Goal: Task Accomplishment & Management: Manage account settings

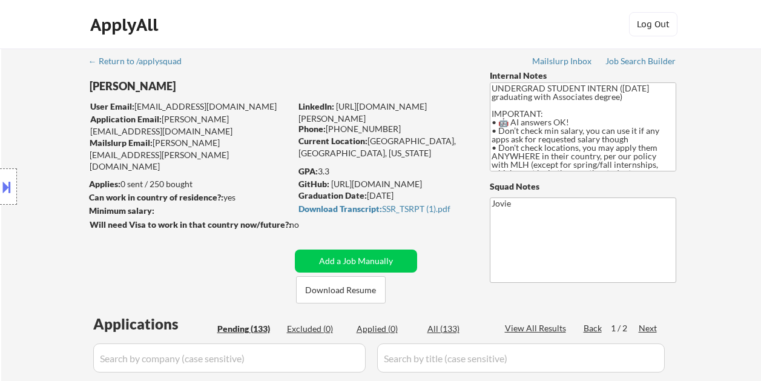
select select ""pending""
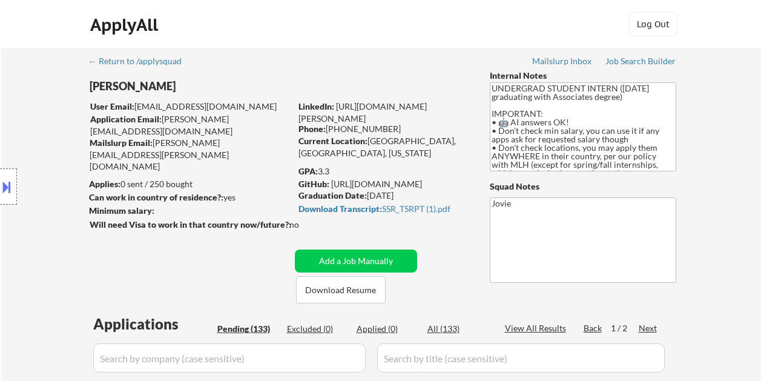
select select ""pending""
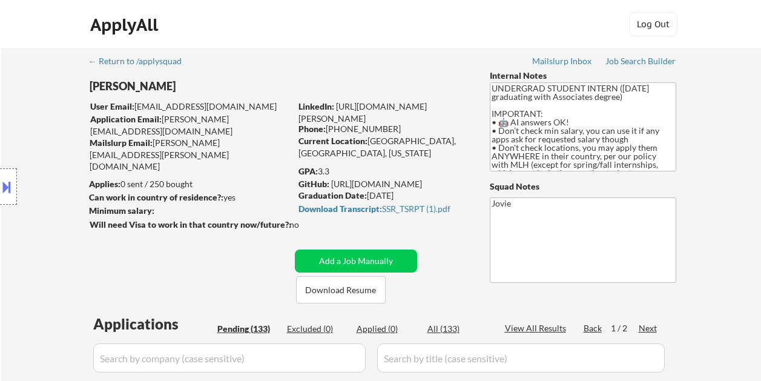
select select ""pending""
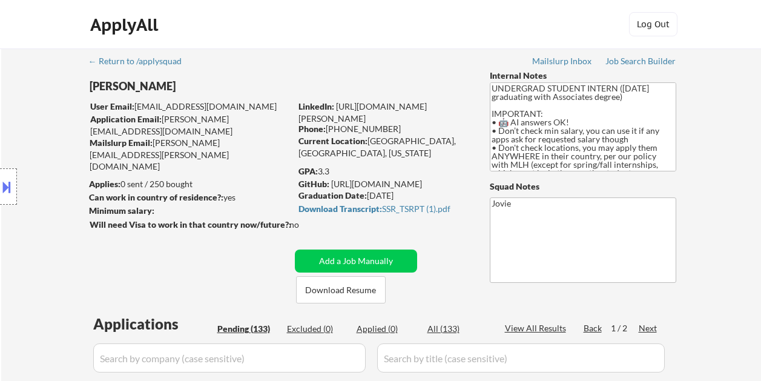
select select ""pending""
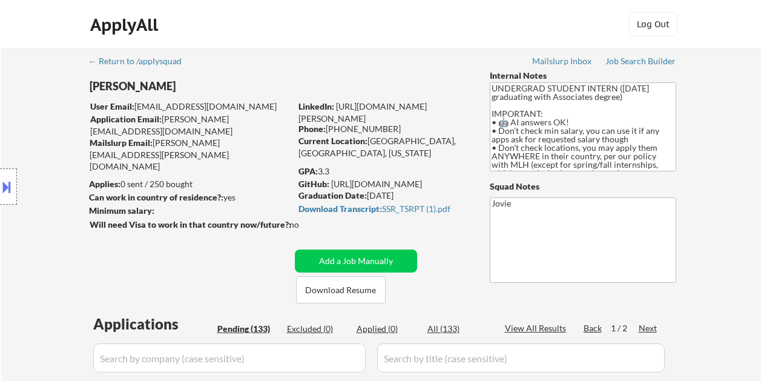
select select ""pending""
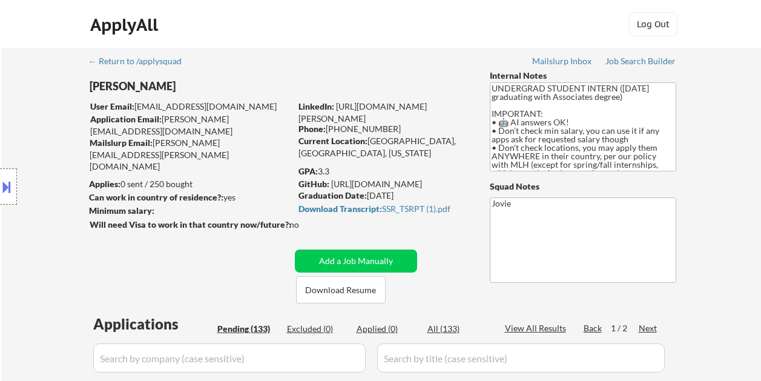
select select ""pending""
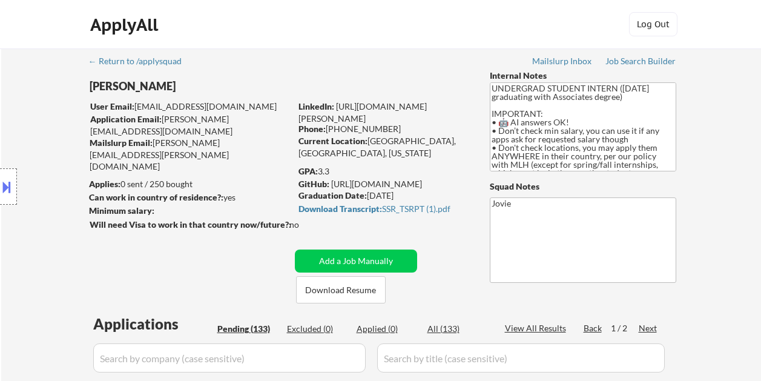
select select ""pending""
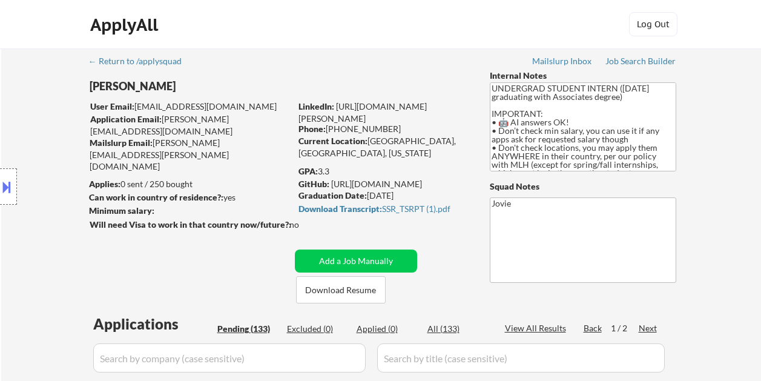
select select ""pending""
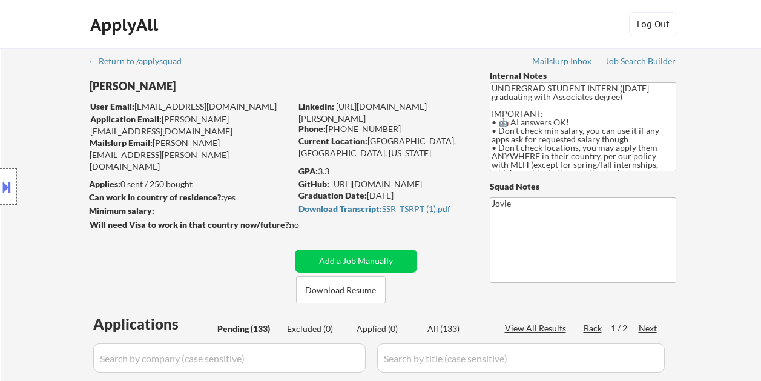
select select ""pending""
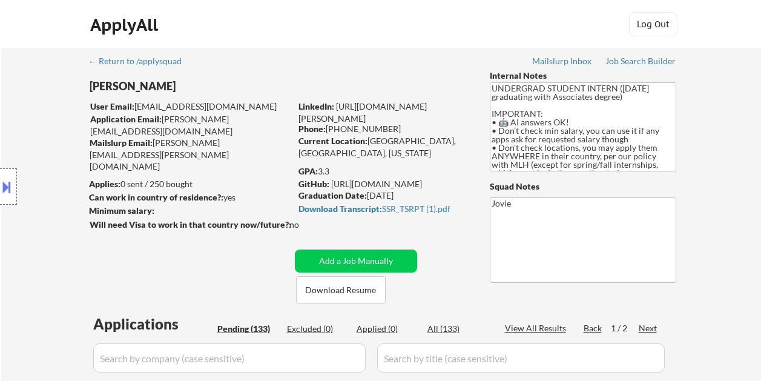
select select ""pending""
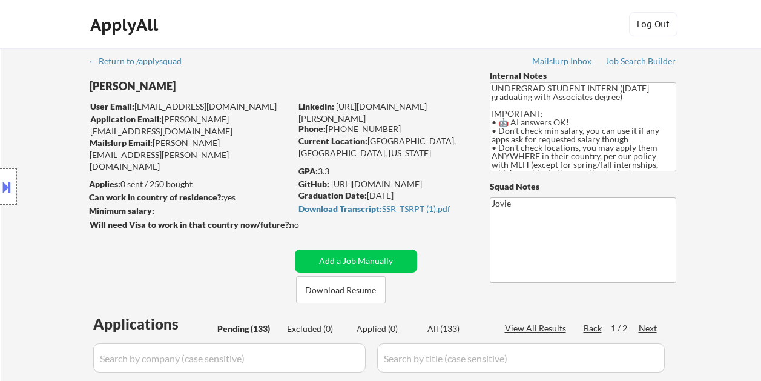
select select ""pending""
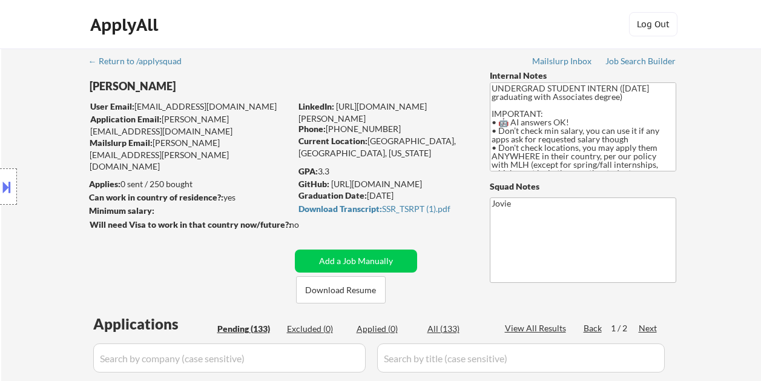
select select ""pending""
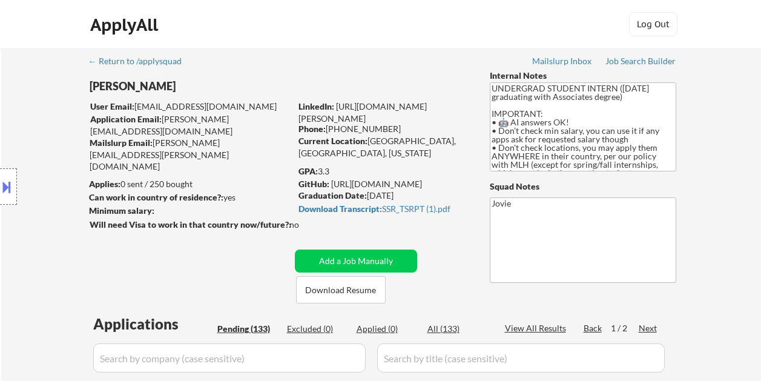
select select ""pending""
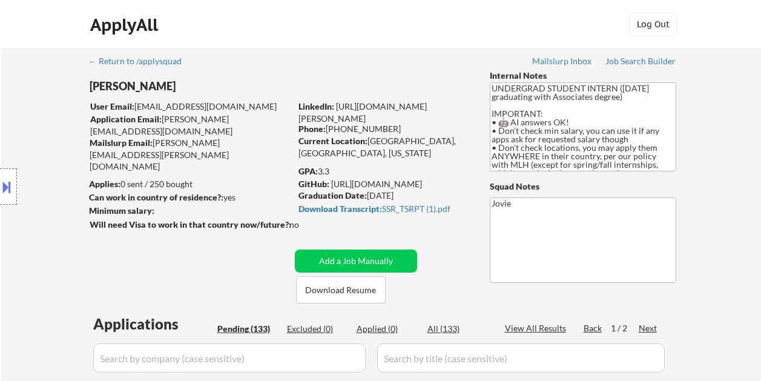
select select ""pending""
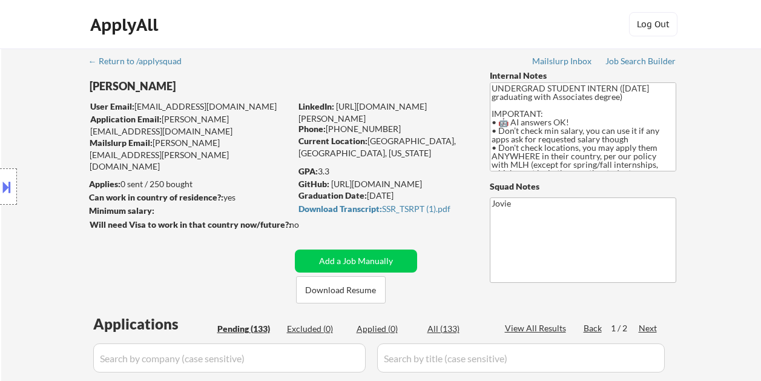
select select ""pending""
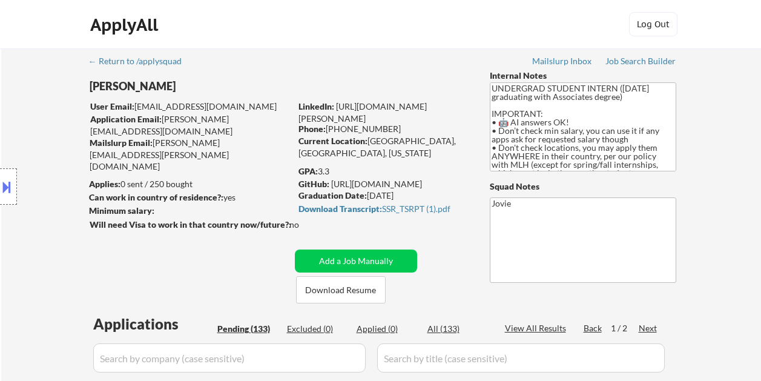
select select ""pending""
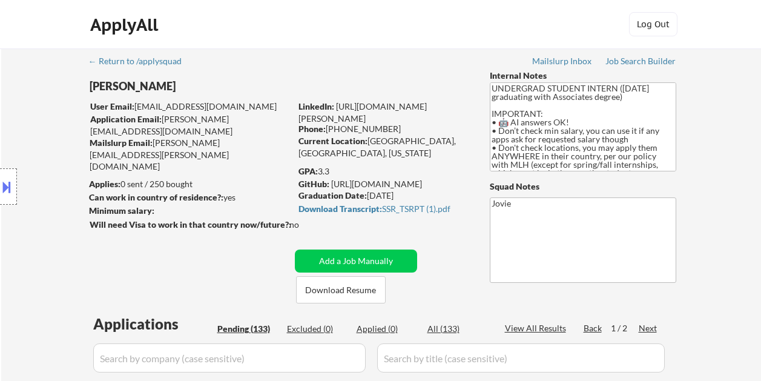
select select ""pending""
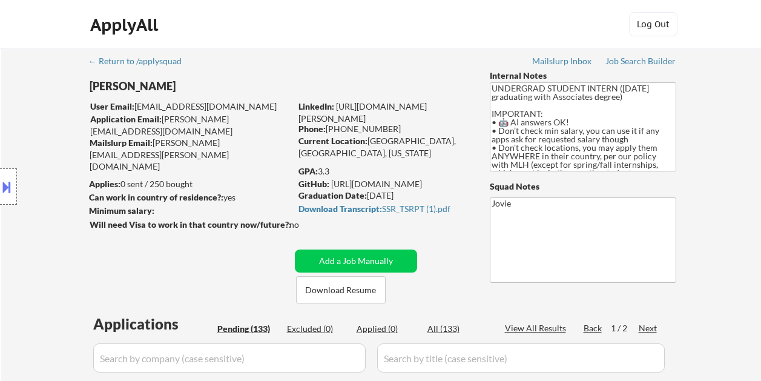
select select ""pending""
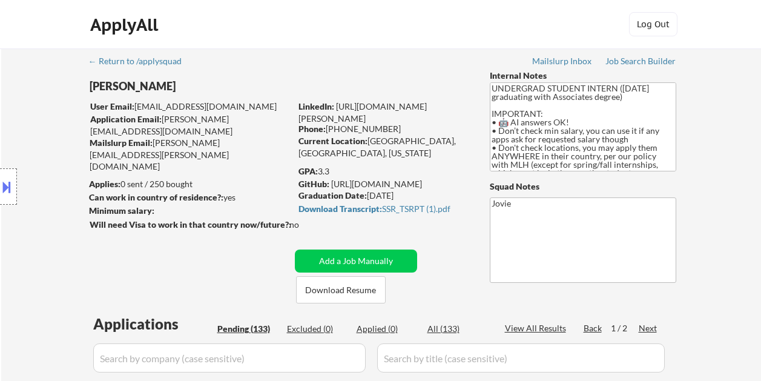
select select ""pending""
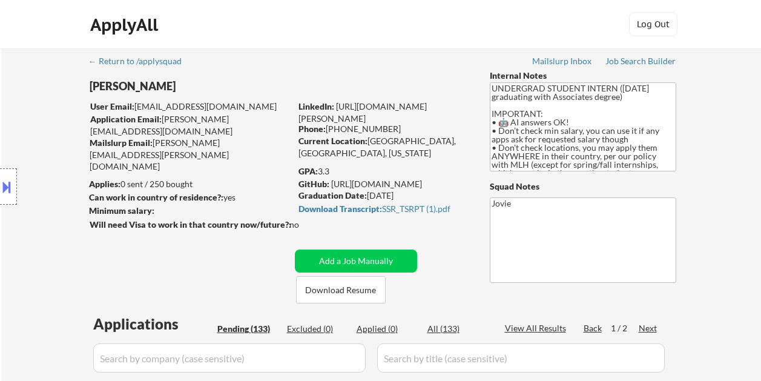
select select ""pending""
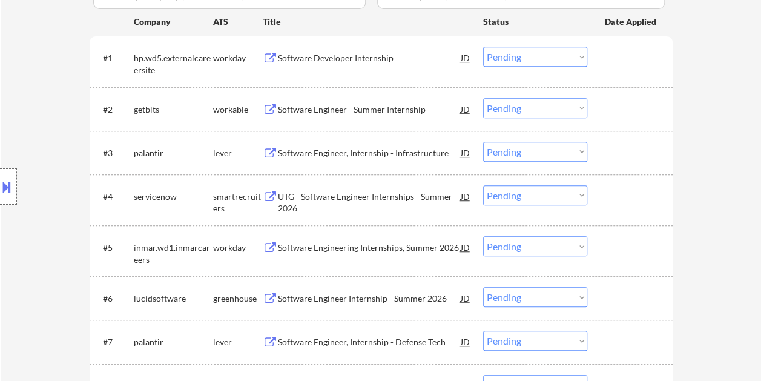
scroll to position [117, 0]
click at [610, 104] on div at bounding box center [631, 109] width 53 height 22
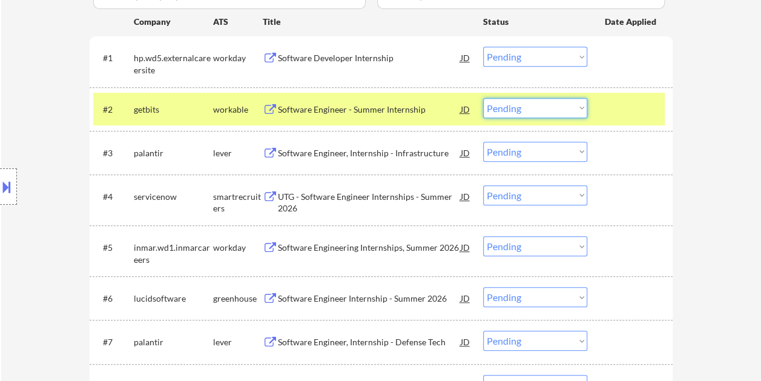
click at [576, 110] on select "Choose an option... Pending Applied Excluded (Questions) Excluded (Expired) Exc…" at bounding box center [535, 108] width 104 height 20
click at [483, 98] on select "Choose an option... Pending Applied Excluded (Questions) Excluded (Expired) Exc…" at bounding box center [535, 108] width 104 height 20
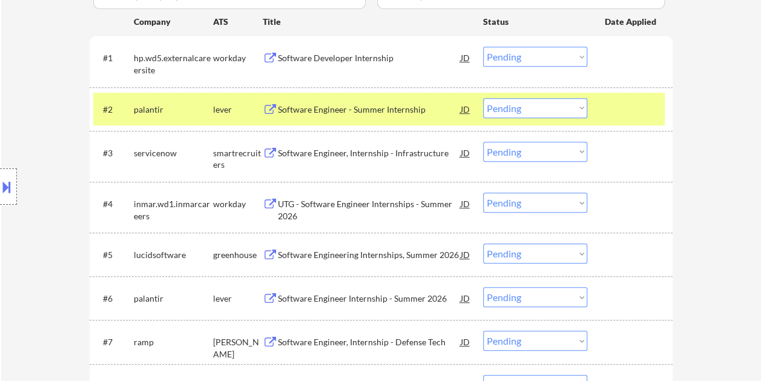
click at [617, 116] on div at bounding box center [631, 109] width 53 height 22
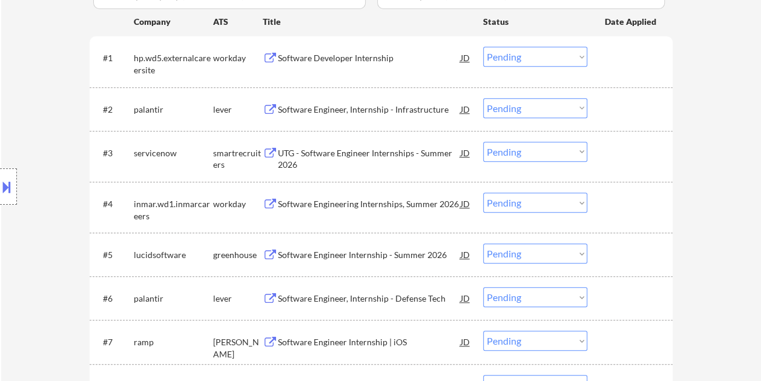
click at [636, 110] on div at bounding box center [631, 109] width 53 height 22
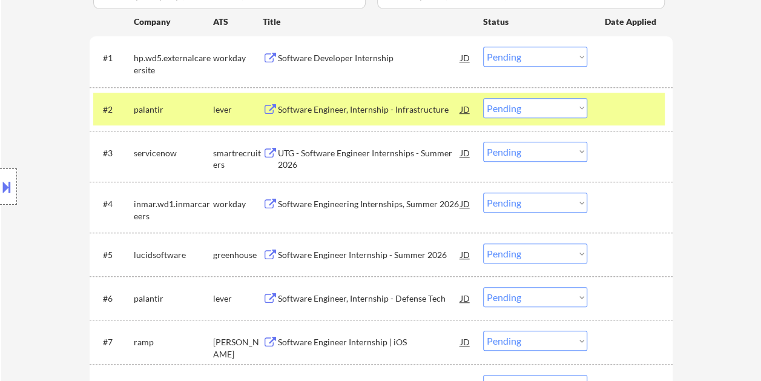
click at [390, 99] on div "Software Engineer, Internship - Infrastructure" at bounding box center [369, 109] width 183 height 22
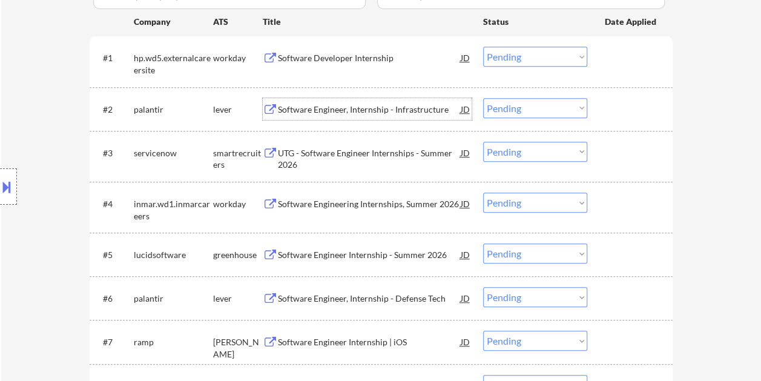
click at [598, 111] on div "#2 palantir lever Software Engineer, Internship - Infrastructure JD Choose an o…" at bounding box center [379, 109] width 572 height 33
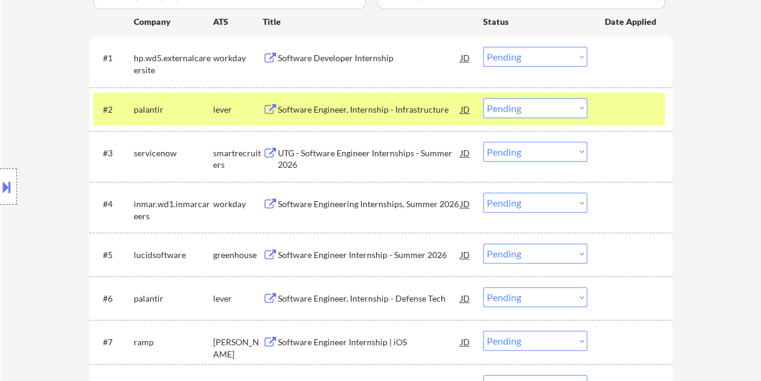
drag, startPoint x: 571, startPoint y: 108, endPoint x: 573, endPoint y: 114, distance: 6.3
click at [571, 108] on select "Choose an option... Pending Applied Excluded (Questions) Excluded (Expired) Exc…" at bounding box center [535, 108] width 104 height 20
click at [483, 98] on select "Choose an option... Pending Applied Excluded (Questions) Excluded (Expired) Exc…" at bounding box center [535, 108] width 104 height 20
select select ""pending""
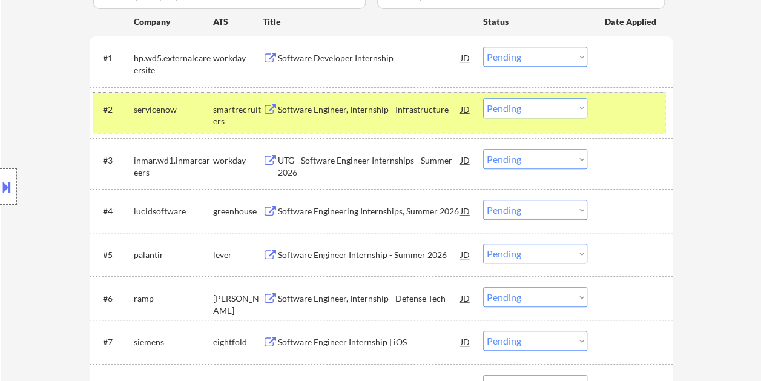
click at [616, 117] on div at bounding box center [631, 109] width 53 height 22
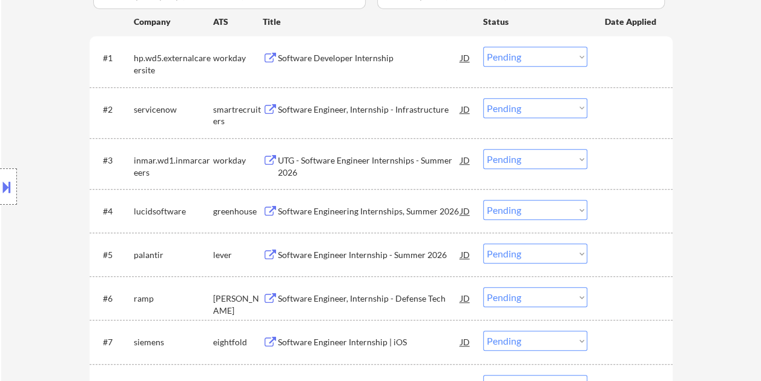
scroll to position [424, 0]
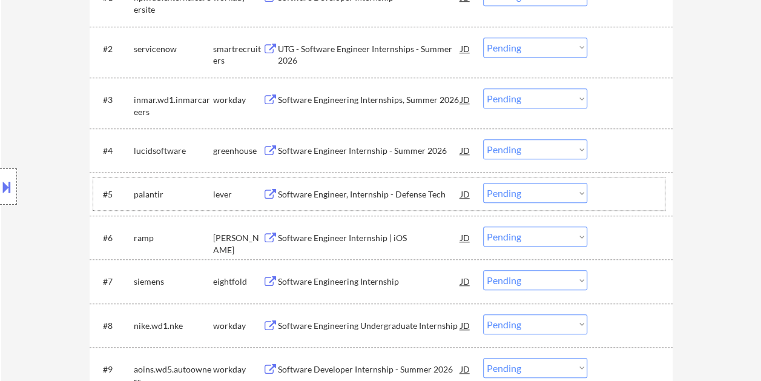
click at [624, 203] on div at bounding box center [631, 194] width 53 height 22
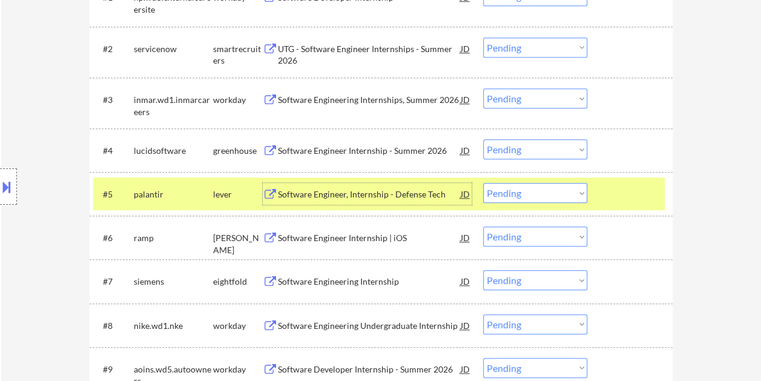
click at [378, 184] on div "Software Engineer, Internship - Defense Tech" at bounding box center [369, 194] width 183 height 22
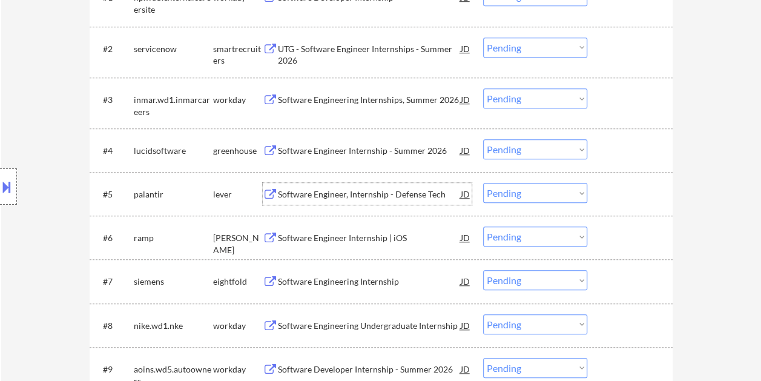
click at [596, 185] on div "#5 palantir lever Software Engineer, Internship - Defense Tech JD Choose an opt…" at bounding box center [379, 193] width 572 height 33
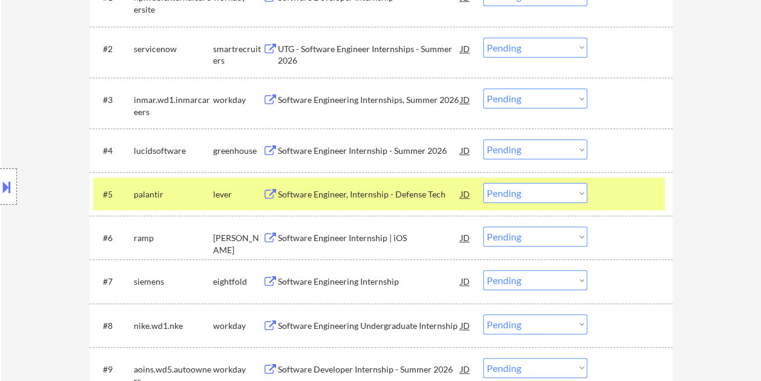
click at [578, 188] on select "Choose an option... Pending Applied Excluded (Questions) Excluded (Expired) Exc…" at bounding box center [535, 193] width 104 height 20
click at [483, 183] on select "Choose an option... Pending Applied Excluded (Questions) Excluded (Expired) Exc…" at bounding box center [535, 193] width 104 height 20
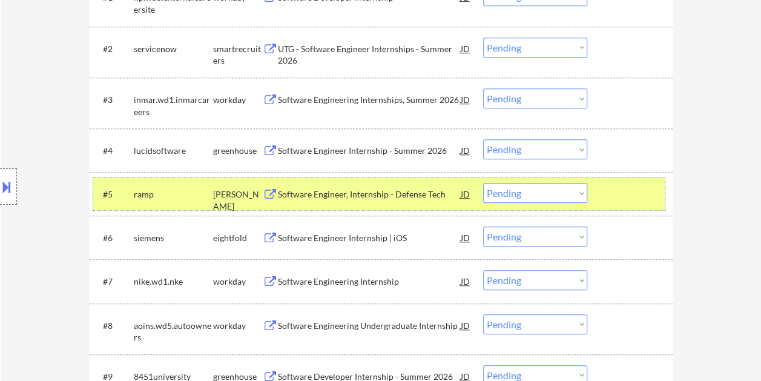
click at [609, 195] on div at bounding box center [631, 194] width 53 height 22
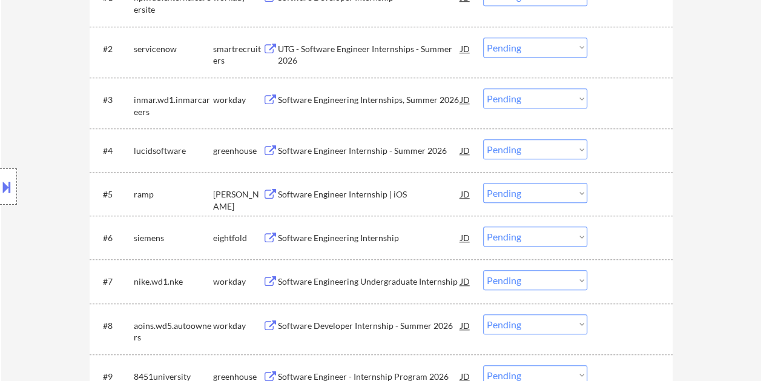
click at [612, 191] on div at bounding box center [631, 194] width 53 height 22
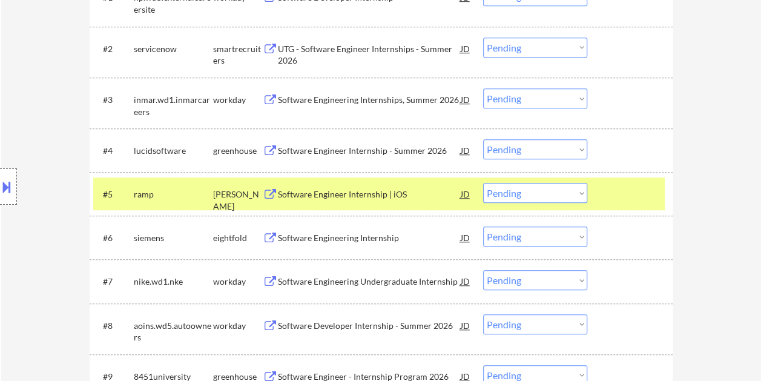
click at [362, 194] on div "Software Engineer Internship | iOS" at bounding box center [369, 194] width 183 height 12
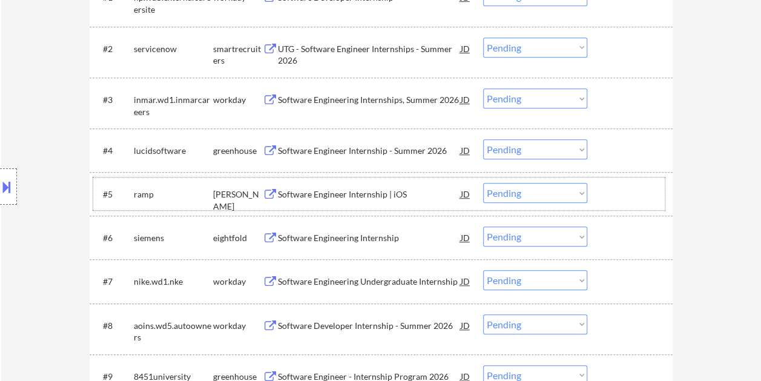
drag, startPoint x: 602, startPoint y: 194, endPoint x: 590, endPoint y: 194, distance: 12.1
click at [602, 193] on div "#5 ramp [PERSON_NAME] Software Engineer Internship | iOS JD Choose an option...…" at bounding box center [379, 193] width 572 height 33
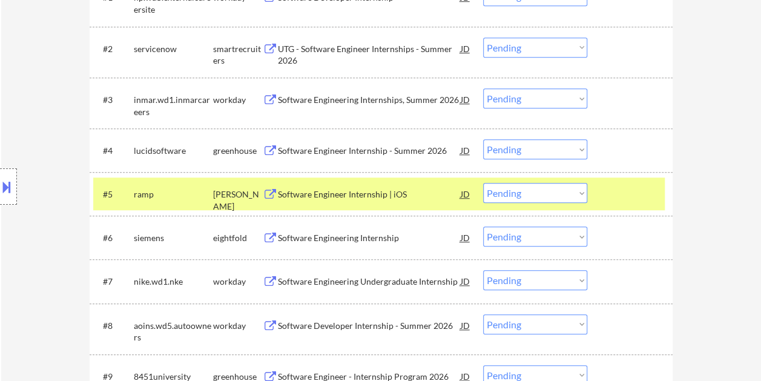
drag, startPoint x: 581, startPoint y: 194, endPoint x: 577, endPoint y: 202, distance: 8.9
click at [581, 194] on select "Choose an option... Pending Applied Excluded (Questions) Excluded (Expired) Exc…" at bounding box center [535, 193] width 104 height 20
click at [483, 183] on select "Choose an option... Pending Applied Excluded (Questions) Excluded (Expired) Exc…" at bounding box center [535, 193] width 104 height 20
select select ""pending""
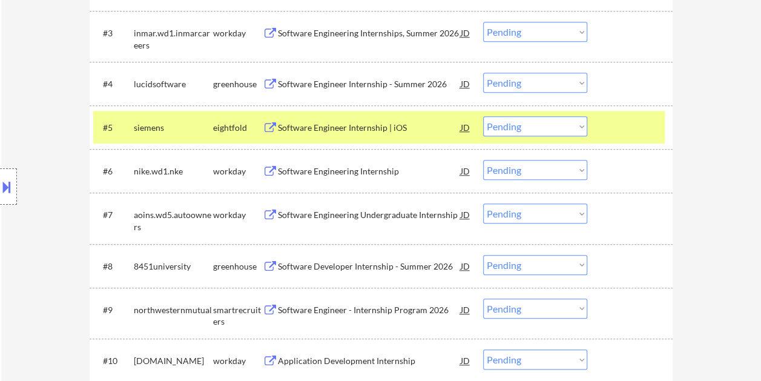
scroll to position [545, 0]
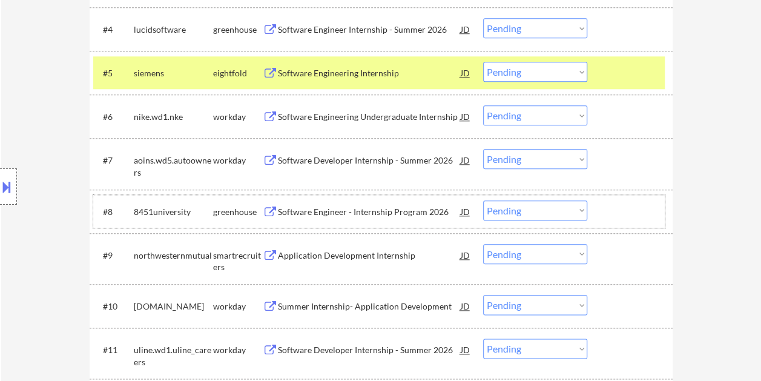
drag, startPoint x: 608, startPoint y: 206, endPoint x: 440, endPoint y: 193, distance: 168.9
click at [607, 206] on div at bounding box center [631, 211] width 53 height 22
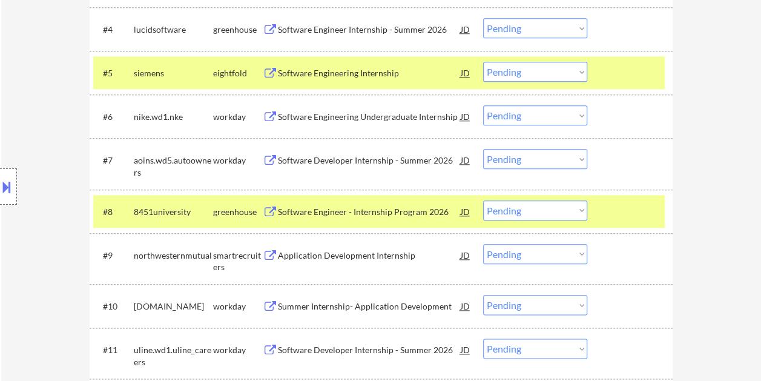
click at [412, 206] on div "Software Engineer - Internship Program 2026" at bounding box center [369, 212] width 183 height 12
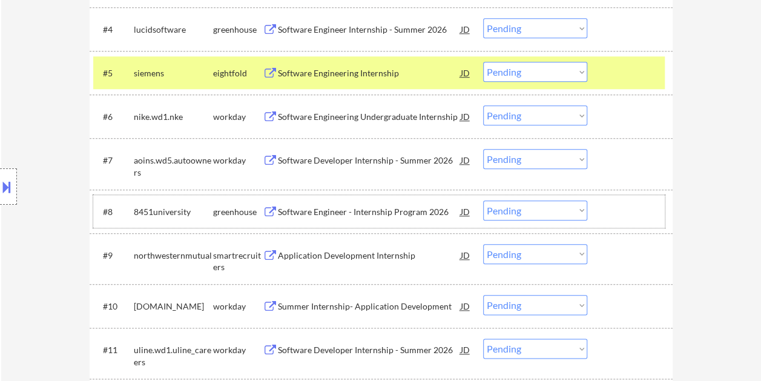
drag, startPoint x: 609, startPoint y: 211, endPoint x: 586, endPoint y: 213, distance: 22.4
click at [608, 211] on div at bounding box center [631, 211] width 53 height 22
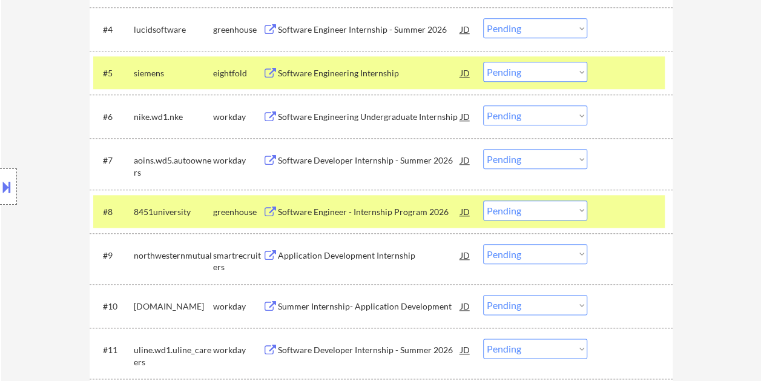
click at [581, 213] on select "Choose an option... Pending Applied Excluded (Questions) Excluded (Expired) Exc…" at bounding box center [535, 210] width 104 height 20
click at [483, 200] on select "Choose an option... Pending Applied Excluded (Questions) Excluded (Expired) Exc…" at bounding box center [535, 210] width 104 height 20
click at [611, 81] on div at bounding box center [631, 73] width 53 height 22
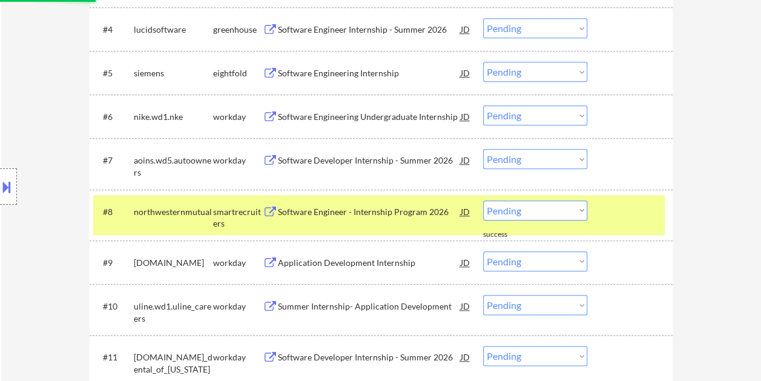
click at [625, 225] on div "#8 northwesternmutual smartrecruiters Software Engineer - Internship Program 20…" at bounding box center [379, 215] width 572 height 40
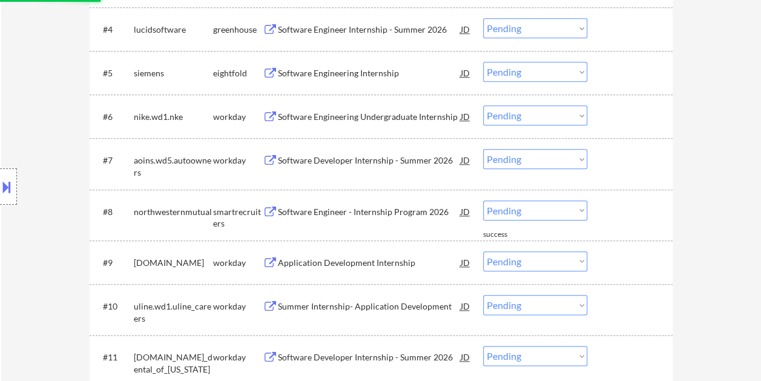
drag, startPoint x: 630, startPoint y: 221, endPoint x: 599, endPoint y: 229, distance: 31.3
click at [631, 222] on div at bounding box center [631, 211] width 53 height 22
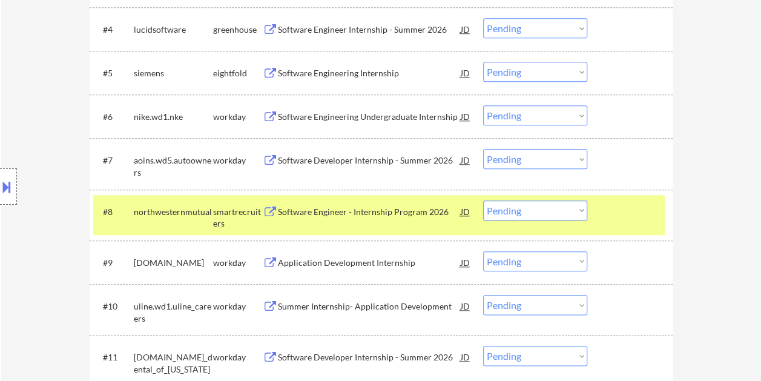
click at [427, 215] on div "Software Engineer - Internship Program 2026" at bounding box center [369, 212] width 183 height 12
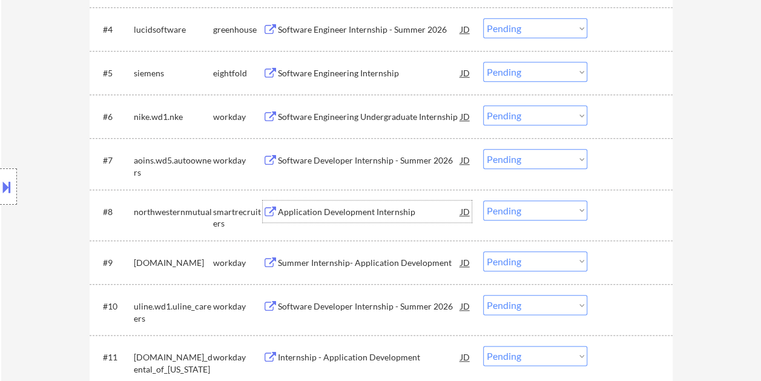
drag, startPoint x: 621, startPoint y: 223, endPoint x: 552, endPoint y: 186, distance: 78.5
click at [621, 222] on div "#8 northwesternmutual smartrecruiters Application Development Internship JD Cho…" at bounding box center [379, 215] width 572 height 40
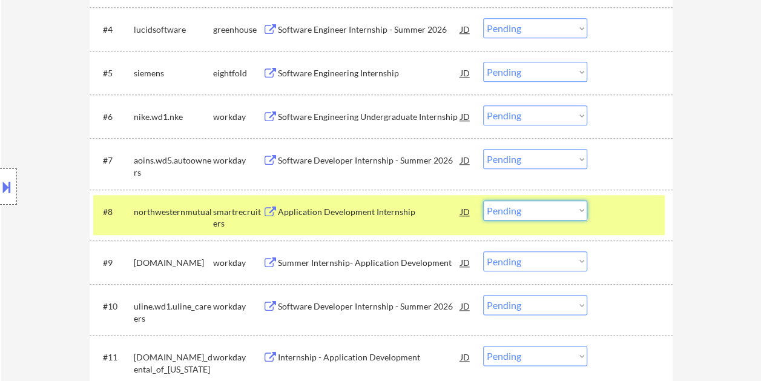
click at [564, 212] on select "Choose an option... Pending Applied Excluded (Questions) Excluded (Expired) Exc…" at bounding box center [535, 210] width 104 height 20
click at [483, 200] on select "Choose an option... Pending Applied Excluded (Questions) Excluded (Expired) Exc…" at bounding box center [535, 210] width 104 height 20
select select ""pending""
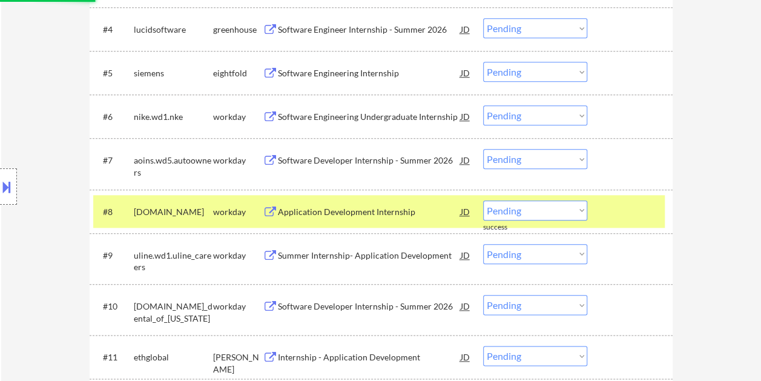
click at [625, 206] on div at bounding box center [631, 211] width 53 height 22
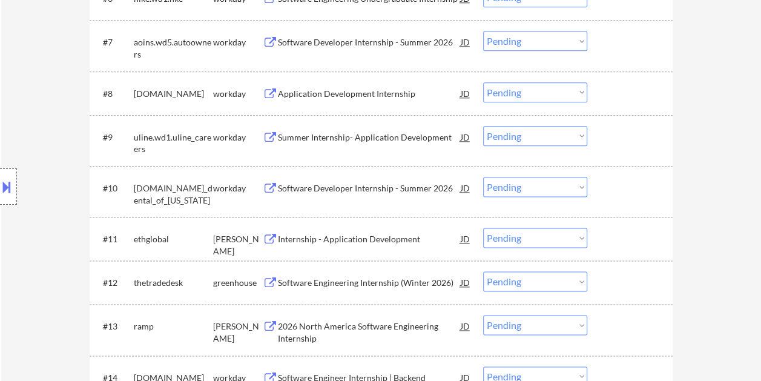
scroll to position [666, 0]
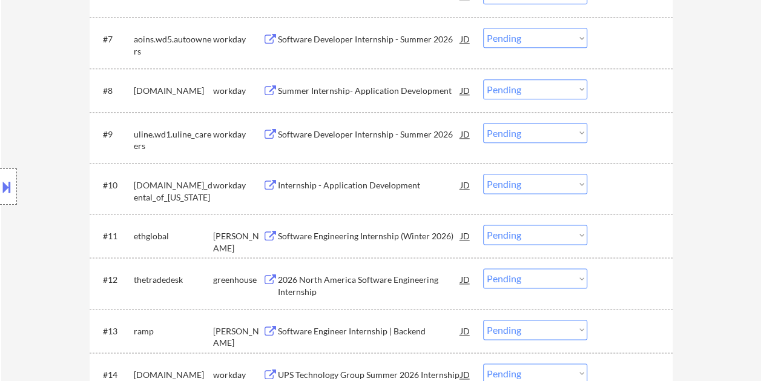
click at [645, 245] on div at bounding box center [631, 236] width 53 height 22
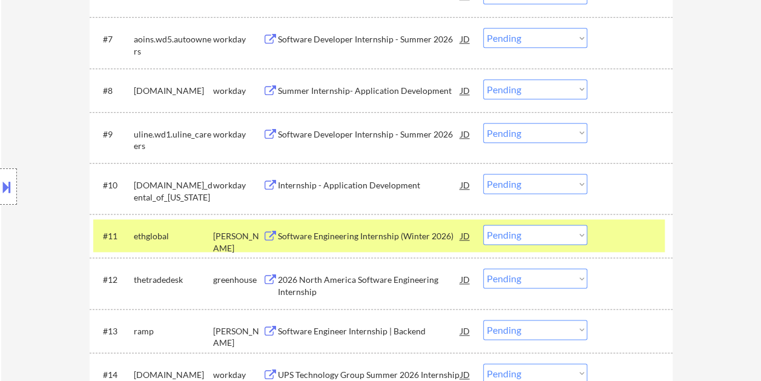
click at [419, 235] on div "Software Engineering Internship (Winter 2026)" at bounding box center [369, 236] width 183 height 12
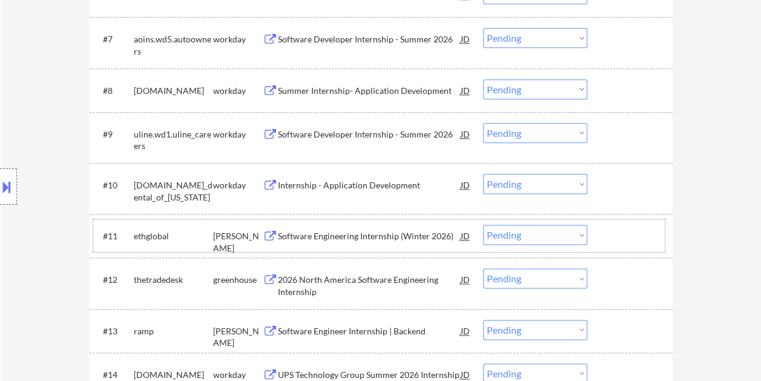
click at [635, 237] on div at bounding box center [631, 236] width 53 height 22
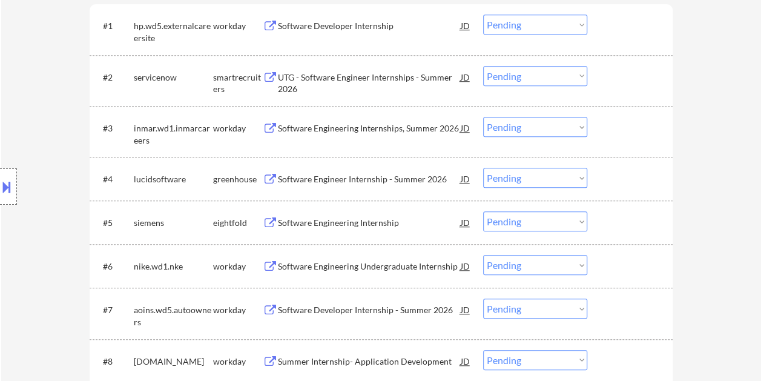
scroll to position [424, 0]
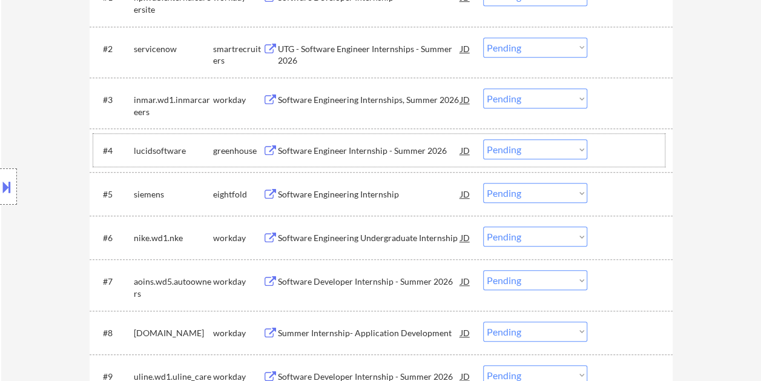
drag, startPoint x: 614, startPoint y: 150, endPoint x: 490, endPoint y: 149, distance: 123.5
click at [614, 149] on div at bounding box center [631, 150] width 53 height 22
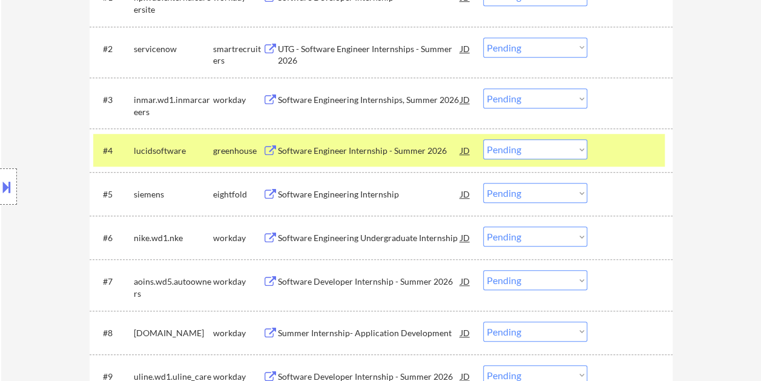
click at [412, 145] on div "Software Engineer Internship - Summer 2026" at bounding box center [369, 151] width 183 height 12
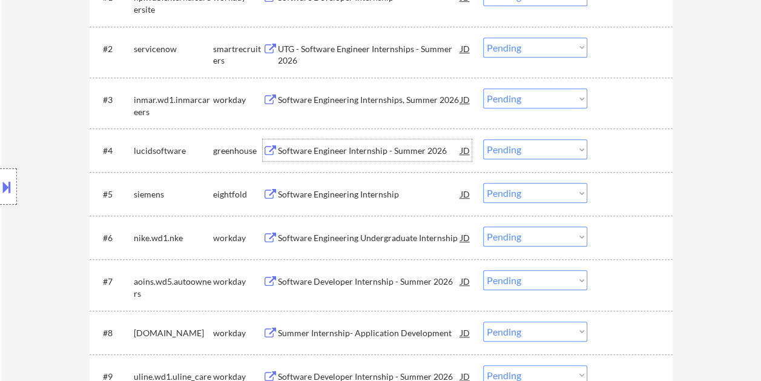
click at [622, 137] on div "#4 lucidsoftware greenhouse Software Engineer Internship - Summer 2026 JD Choos…" at bounding box center [379, 150] width 572 height 33
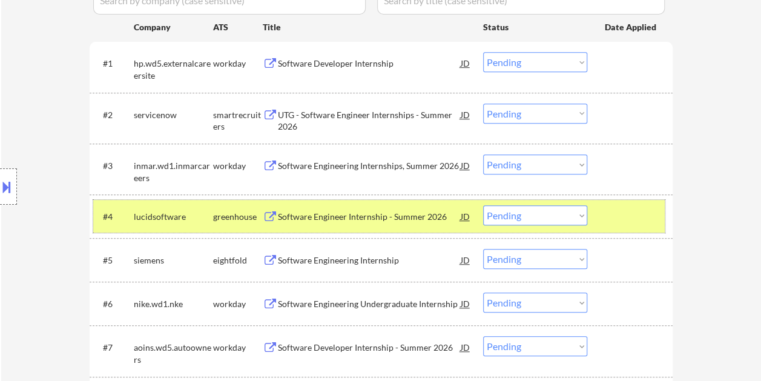
scroll to position [363, 0]
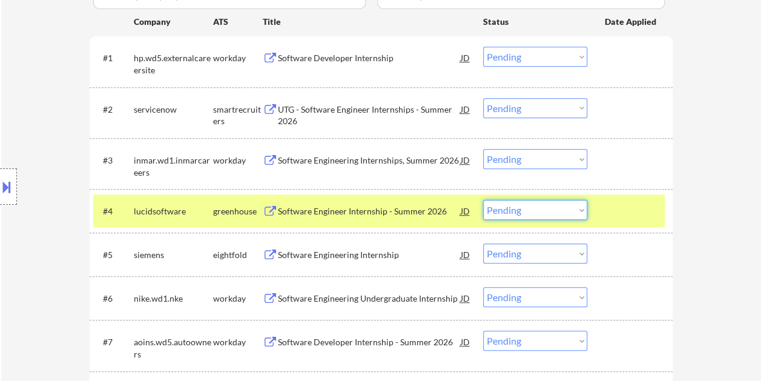
click at [541, 204] on select "Choose an option... Pending Applied Excluded (Questions) Excluded (Expired) Exc…" at bounding box center [535, 210] width 104 height 20
click at [483, 200] on select "Choose an option... Pending Applied Excluded (Questions) Excluded (Expired) Exc…" at bounding box center [535, 210] width 104 height 20
select select ""pending""
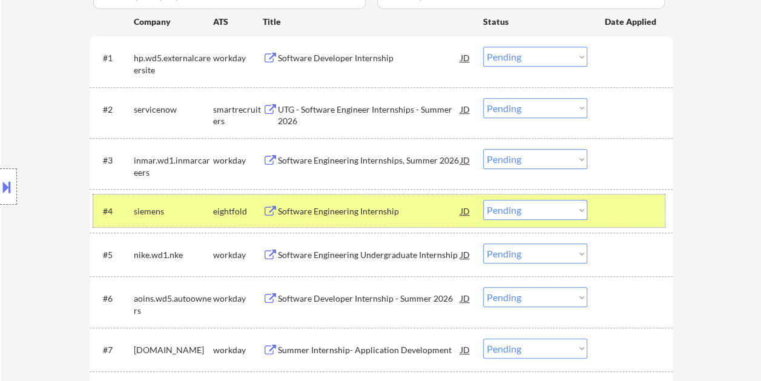
click at [636, 214] on div at bounding box center [631, 211] width 53 height 22
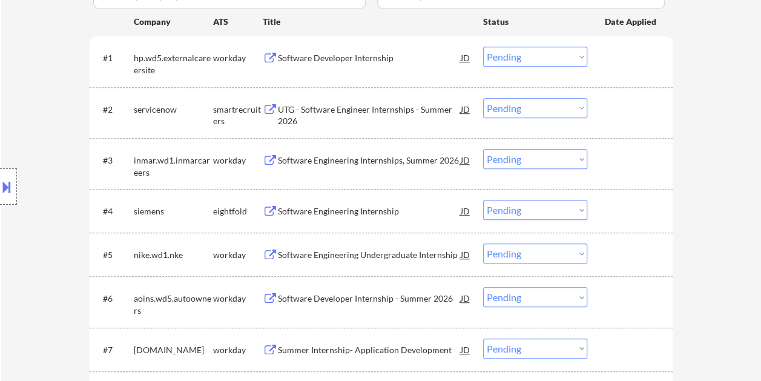
click at [612, 114] on div at bounding box center [631, 109] width 53 height 22
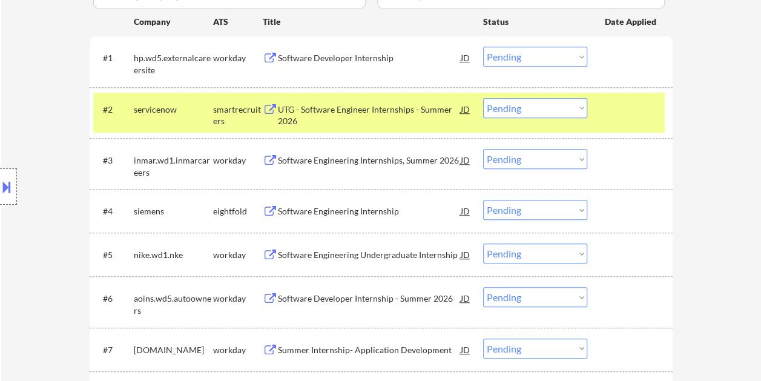
click at [381, 112] on div "UTG - Software Engineer Internships - Summer 2026" at bounding box center [369, 116] width 183 height 24
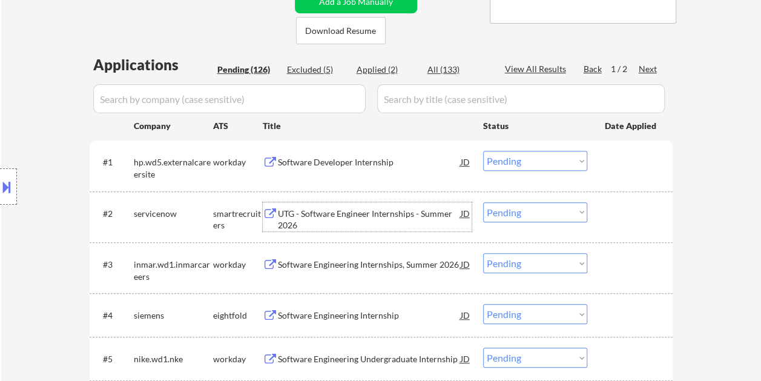
scroll to position [303, 0]
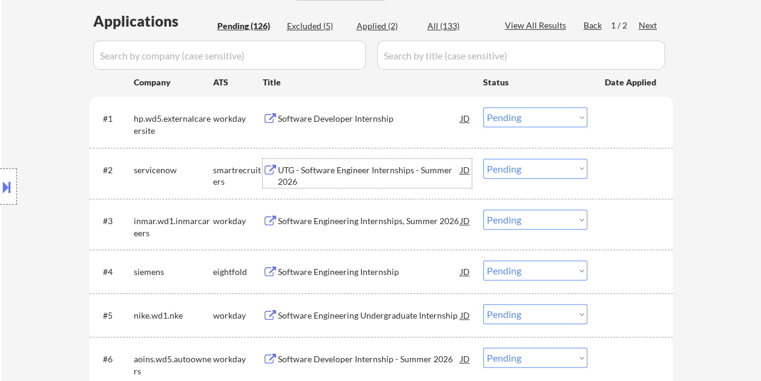
click at [612, 170] on div at bounding box center [631, 170] width 53 height 22
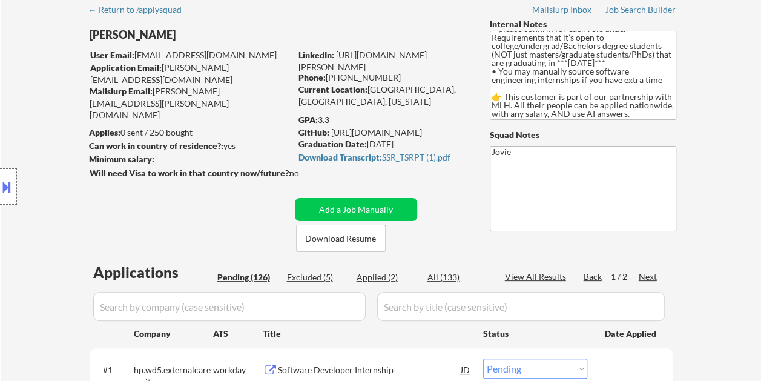
scroll to position [0, 0]
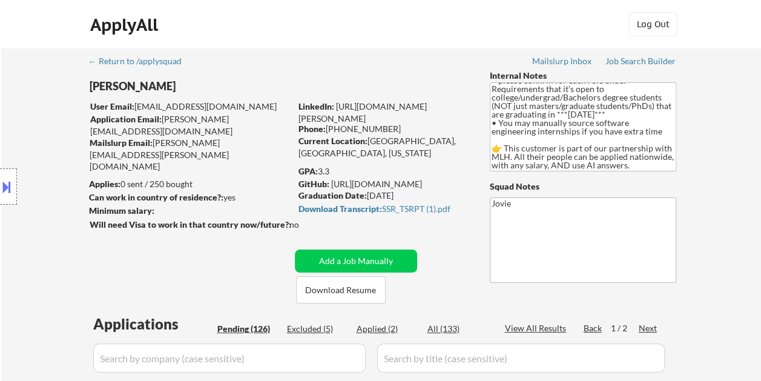
select select ""pending""
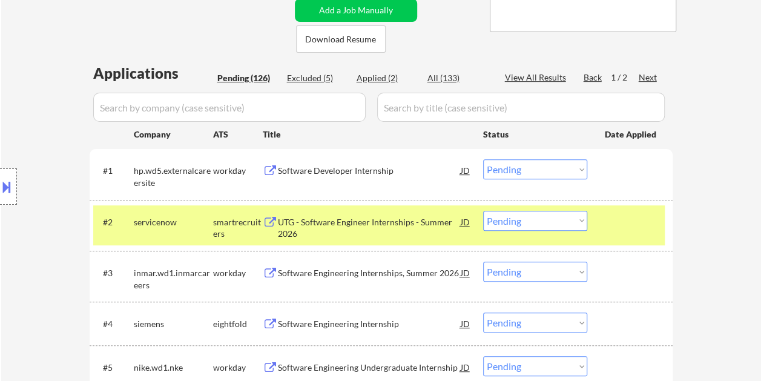
scroll to position [247, 0]
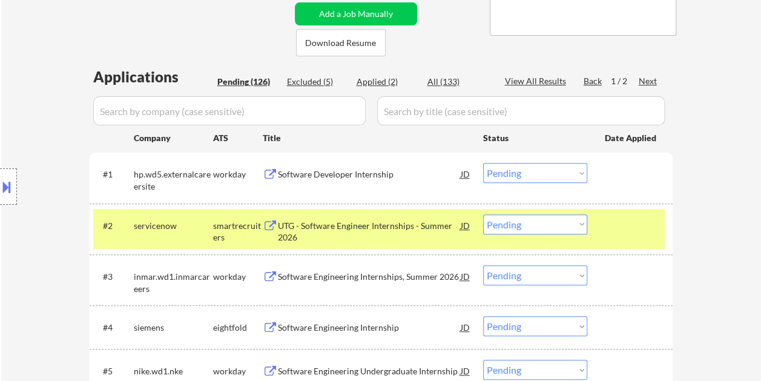
click at [561, 226] on select "Choose an option... Pending Applied Excluded (Questions) Excluded (Expired) Exc…" at bounding box center [535, 224] width 104 height 20
click at [483, 214] on select "Choose an option... Pending Applied Excluded (Questions) Excluded (Expired) Exc…" at bounding box center [535, 224] width 104 height 20
select select ""pending""
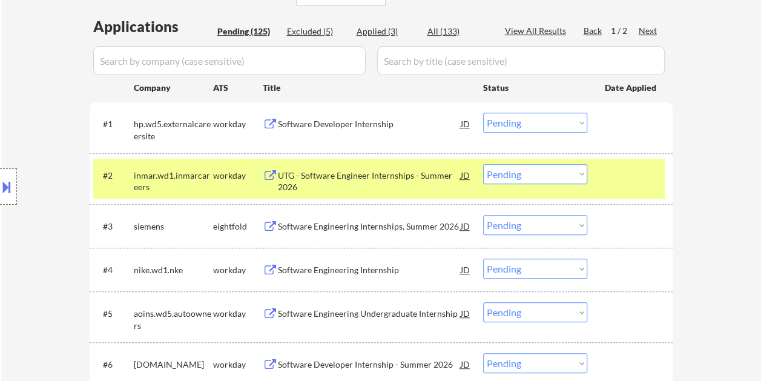
scroll to position [308, 0]
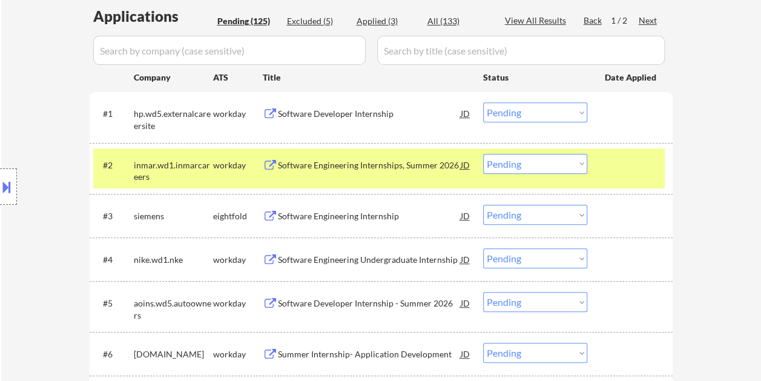
click at [633, 181] on div "#2 inmar.wd1.inmarcareers workday Software Engineering Internships, Summer 2026…" at bounding box center [379, 168] width 572 height 40
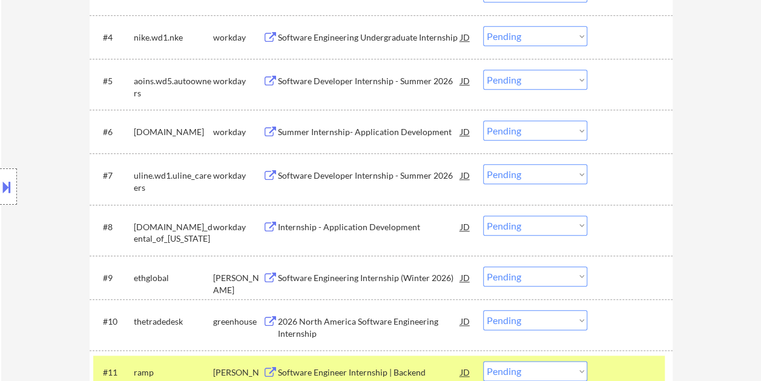
scroll to position [610, 0]
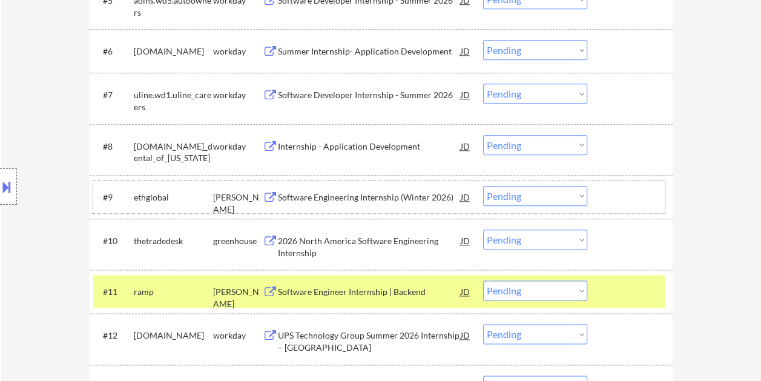
click at [607, 196] on div at bounding box center [631, 197] width 53 height 22
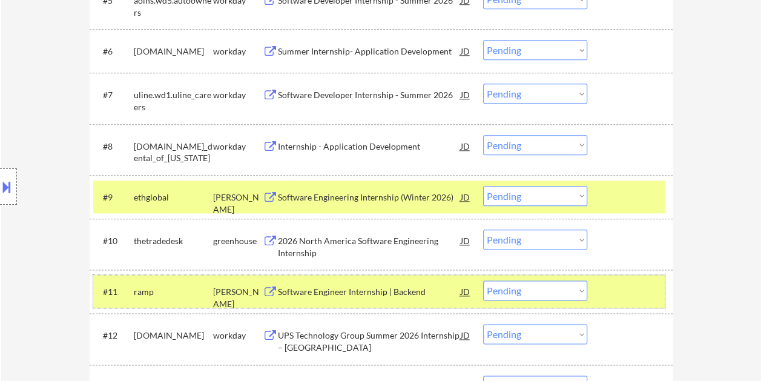
drag, startPoint x: 638, startPoint y: 299, endPoint x: 624, endPoint y: 298, distance: 14.6
click at [638, 299] on div at bounding box center [631, 291] width 53 height 22
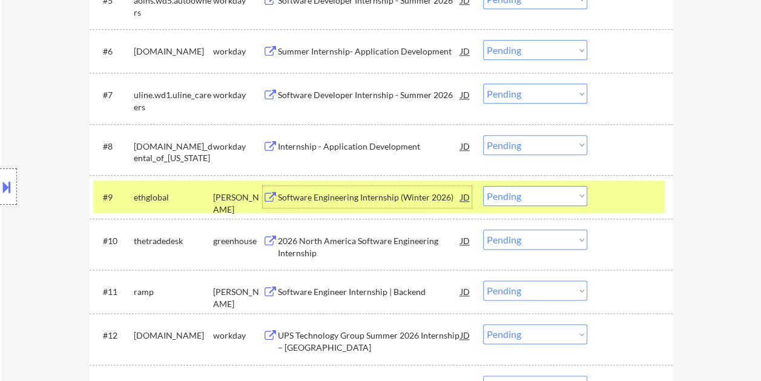
click at [358, 191] on div "Software Engineering Internship (Winter 2026)" at bounding box center [369, 197] width 183 height 12
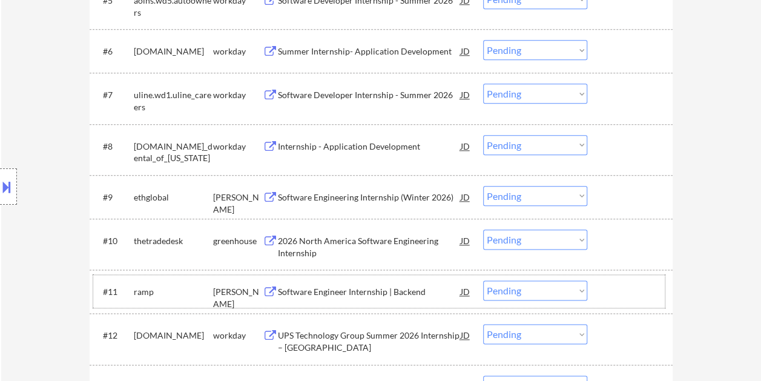
click at [625, 285] on div at bounding box center [631, 291] width 53 height 22
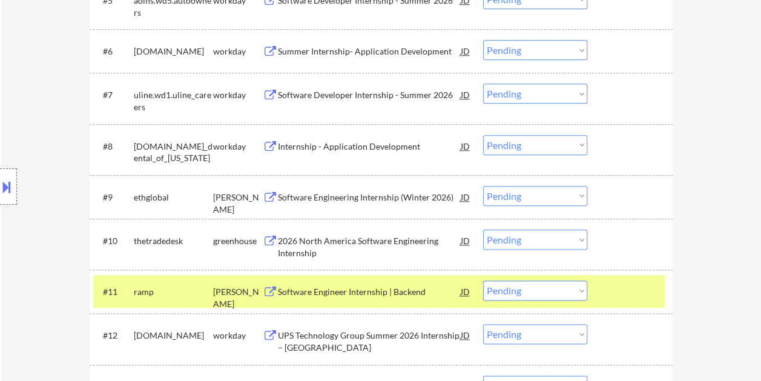
click at [418, 282] on div "Software Engineer Internship | Backend" at bounding box center [369, 291] width 183 height 22
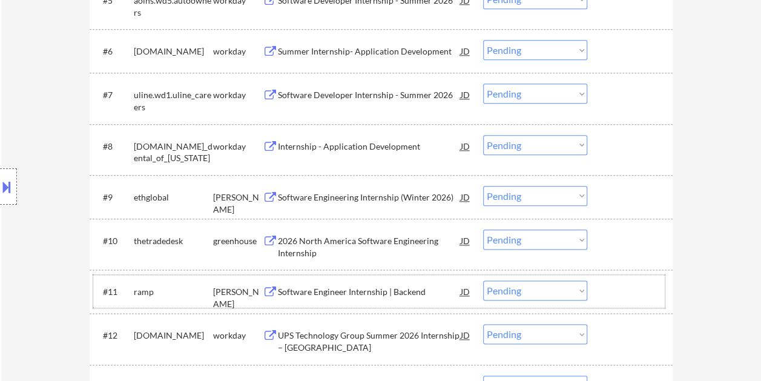
click at [631, 288] on div at bounding box center [631, 291] width 53 height 22
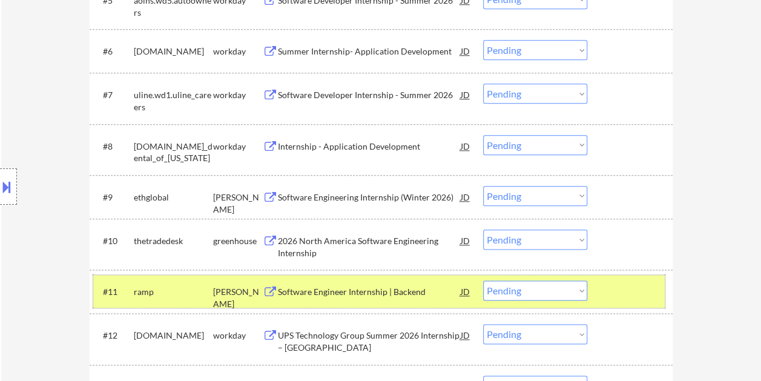
click at [576, 295] on select "Choose an option... Pending Applied Excluded (Questions) Excluded (Expired) Exc…" at bounding box center [535, 290] width 104 height 20
click at [483, 280] on select "Choose an option... Pending Applied Excluded (Questions) Excluded (Expired) Exc…" at bounding box center [535, 290] width 104 height 20
select select ""pending""
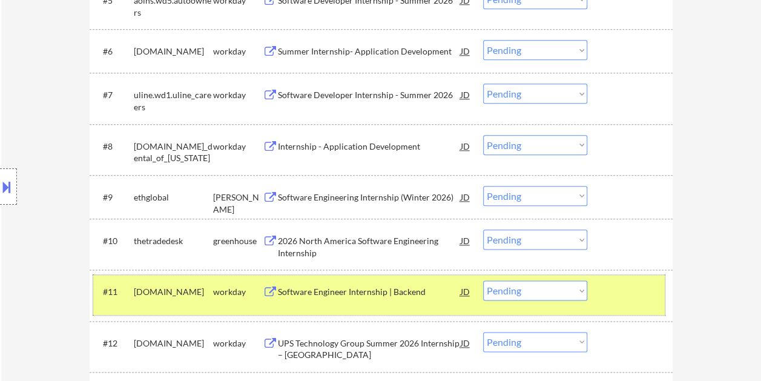
click at [638, 294] on div at bounding box center [631, 291] width 53 height 22
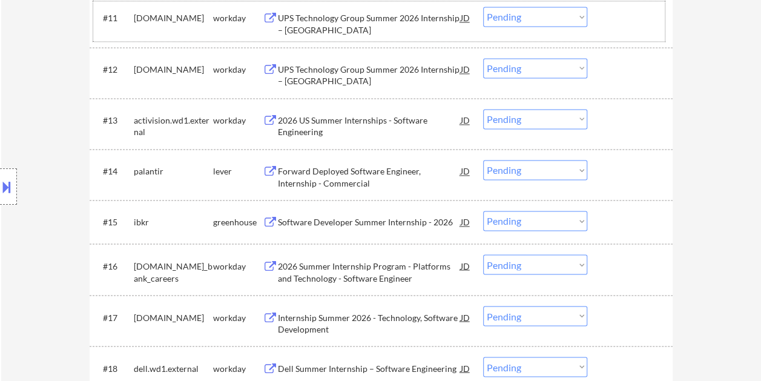
scroll to position [908, 0]
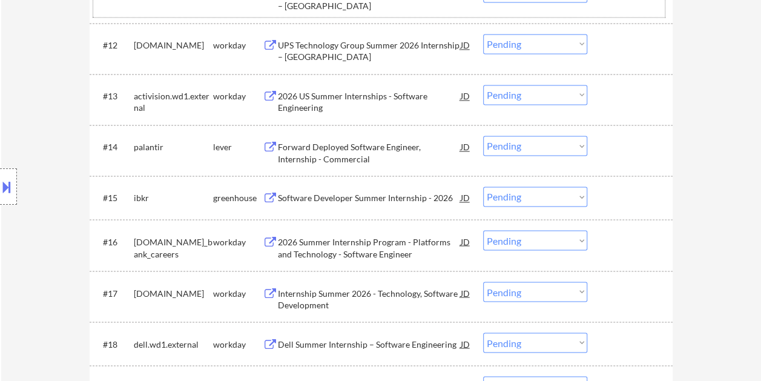
drag, startPoint x: 662, startPoint y: 149, endPoint x: 510, endPoint y: 161, distance: 153.1
click at [656, 153] on div "#14 palantir lever Forward Deployed Software Engineer, Internship - Commercial …" at bounding box center [379, 150] width 572 height 40
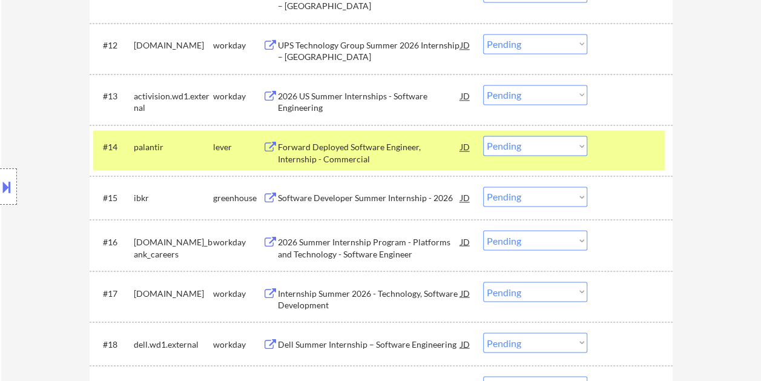
click at [389, 154] on div "Forward Deployed Software Engineer, Internship - Commercial" at bounding box center [369, 153] width 183 height 24
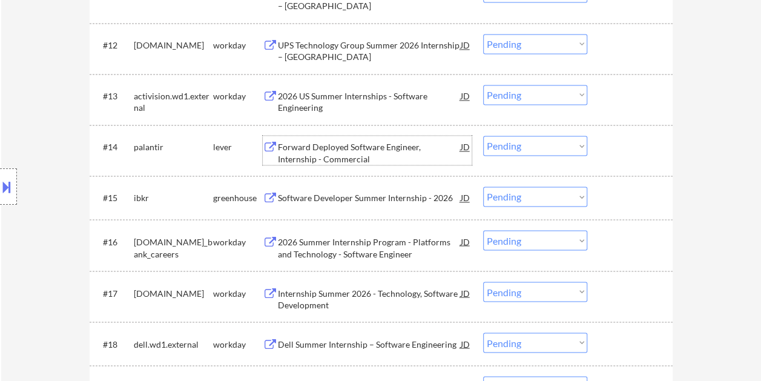
click at [632, 147] on div at bounding box center [631, 147] width 53 height 22
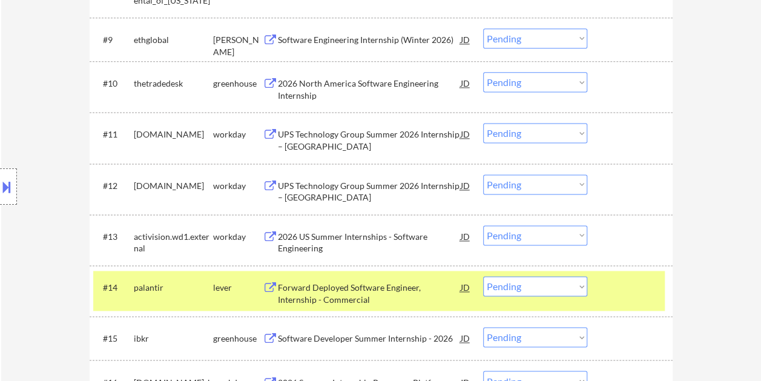
scroll to position [781, 0]
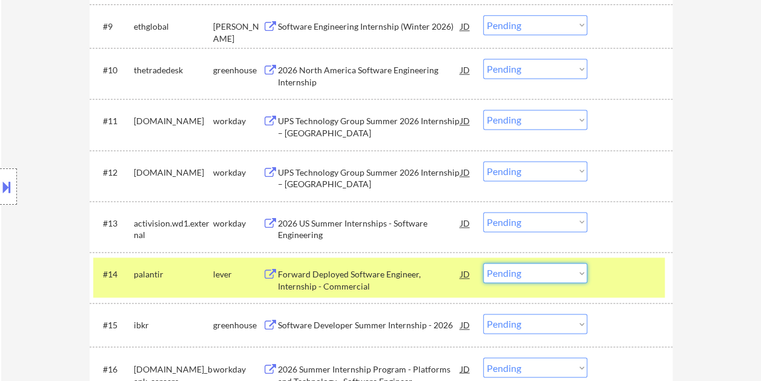
click at [573, 273] on select "Choose an option... Pending Applied Excluded (Questions) Excluded (Expired) Exc…" at bounding box center [535, 273] width 104 height 20
click at [483, 263] on select "Choose an option... Pending Applied Excluded (Questions) Excluded (Expired) Exc…" at bounding box center [535, 273] width 104 height 20
select select ""pending""
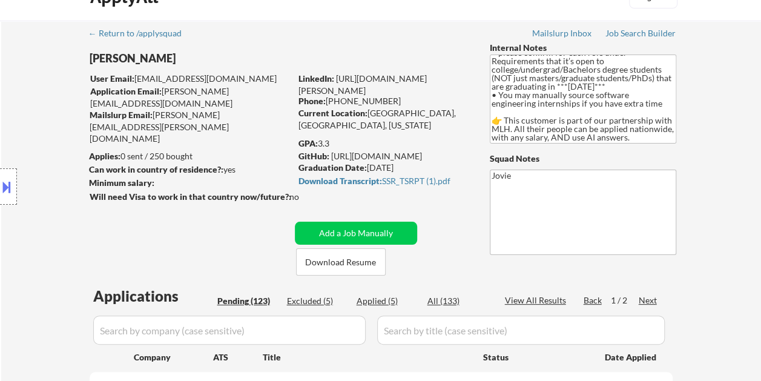
scroll to position [61, 0]
